Goal: Navigation & Orientation: Find specific page/section

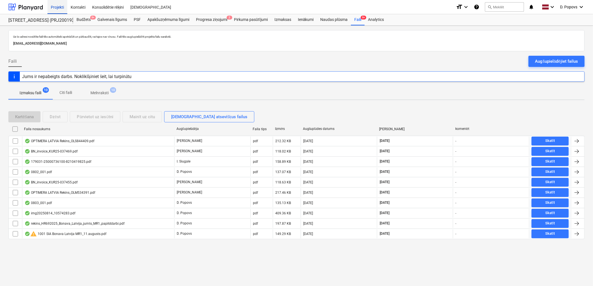
click at [57, 4] on div "Projekti" at bounding box center [57, 7] width 20 height 14
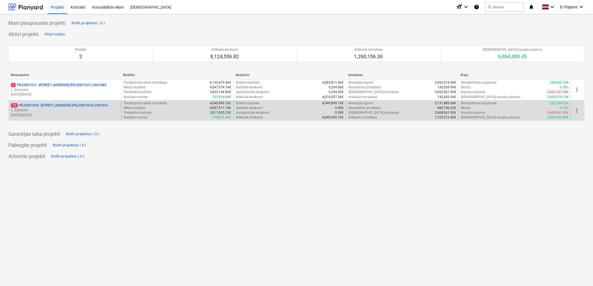
click at [69, 117] on p "[DATE] - [DATE]" at bounding box center [65, 115] width 108 height 5
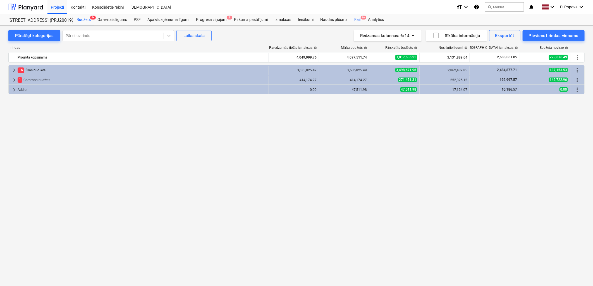
click at [357, 20] on div "Faili 9+" at bounding box center [358, 19] width 14 height 11
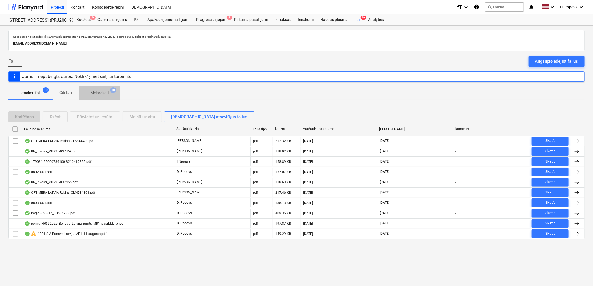
click at [98, 96] on p "Melnraksti" at bounding box center [99, 93] width 18 height 6
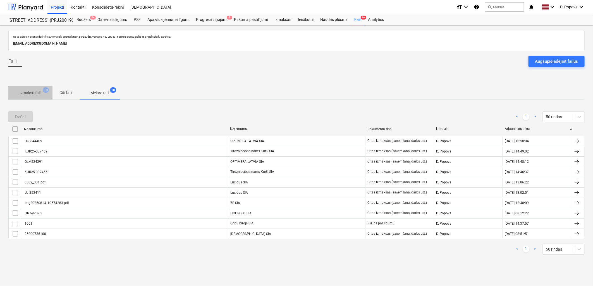
click at [34, 95] on p "Izmaksu faili" at bounding box center [31, 93] width 22 height 6
